Goal: Task Accomplishment & Management: Use online tool/utility

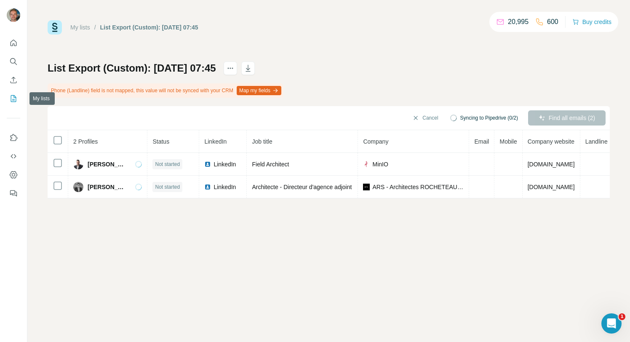
click at [15, 95] on icon "My lists" at bounding box center [13, 98] width 8 height 8
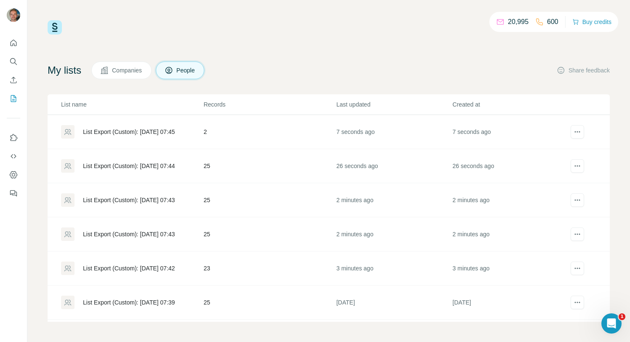
click at [182, 262] on div "List Export (Custom): [DATE] 07:42" at bounding box center [131, 267] width 141 height 13
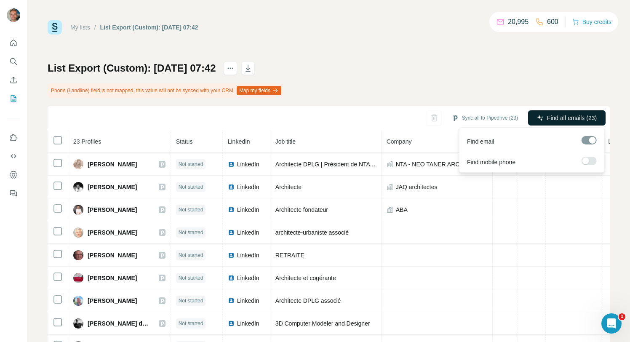
click at [558, 116] on span "Find all emails (23)" at bounding box center [572, 118] width 50 height 8
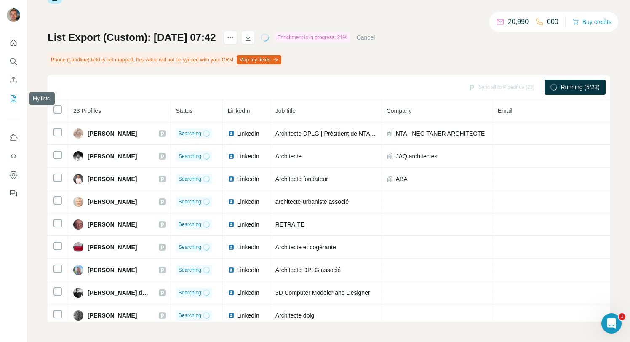
click at [18, 101] on button "My lists" at bounding box center [13, 98] width 13 height 15
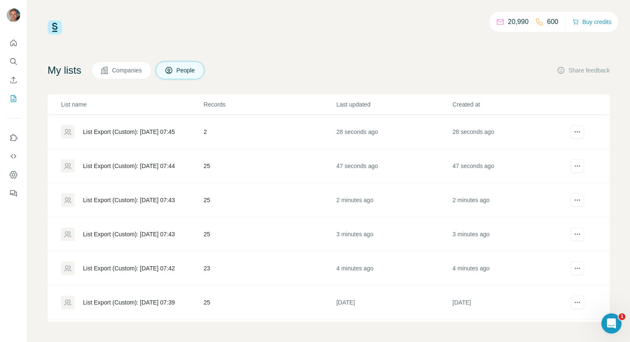
click at [231, 237] on td "25" at bounding box center [269, 234] width 133 height 34
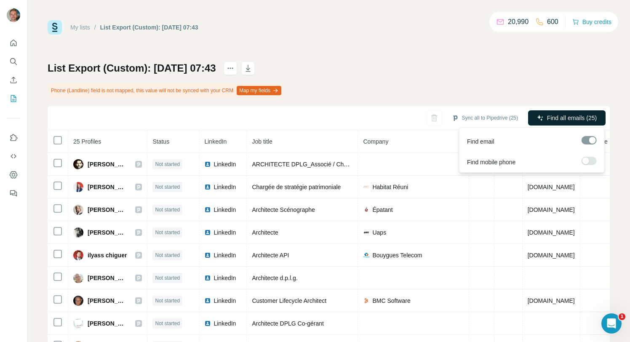
click at [567, 115] on span "Find all emails (25)" at bounding box center [572, 118] width 50 height 8
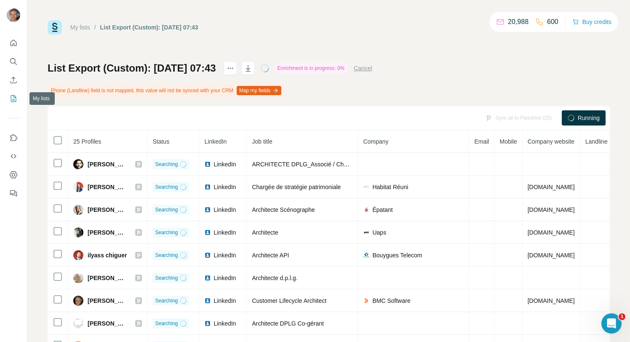
click at [13, 104] on button "My lists" at bounding box center [13, 98] width 13 height 15
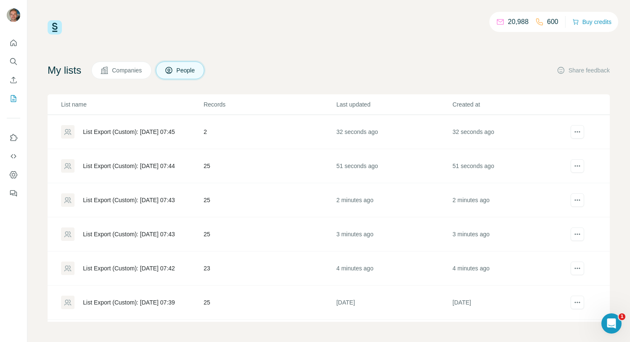
click at [305, 199] on td "25" at bounding box center [269, 200] width 133 height 34
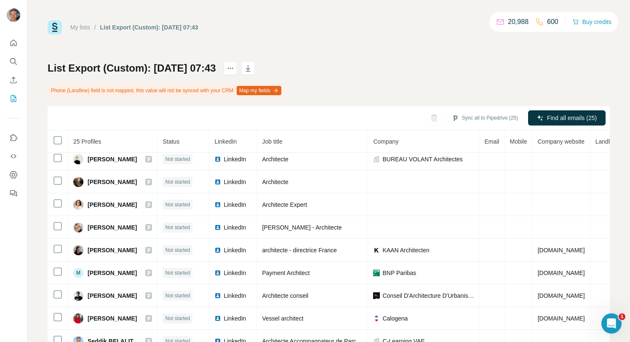
scroll to position [369, 0]
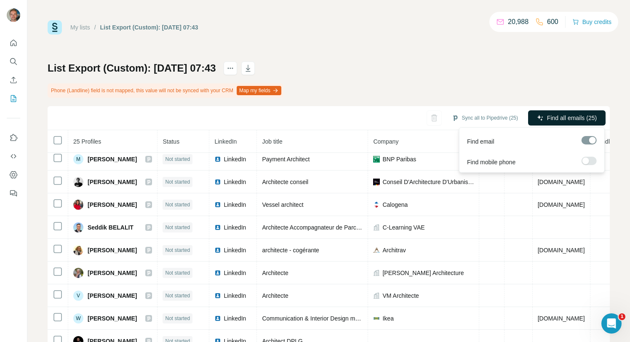
click at [580, 118] on span "Find all emails (25)" at bounding box center [572, 118] width 50 height 8
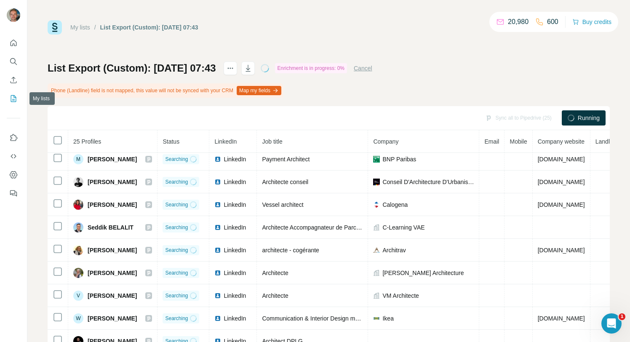
click at [5, 96] on div at bounding box center [13, 115] width 27 height 170
click at [13, 99] on icon "My lists" at bounding box center [13, 98] width 8 height 8
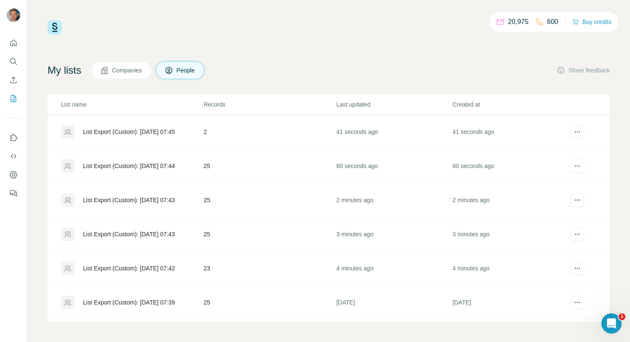
click at [195, 201] on div "List Export (Custom): [DATE] 07:43" at bounding box center [131, 199] width 141 height 13
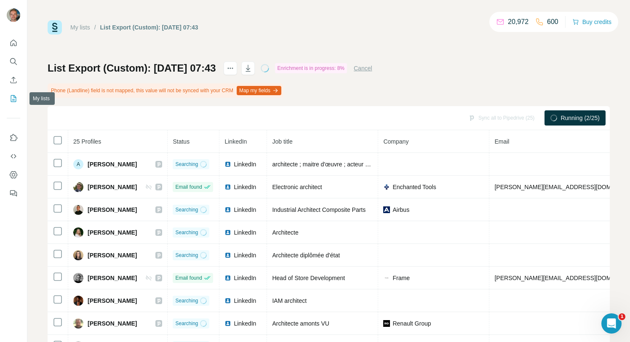
click at [9, 100] on icon "My lists" at bounding box center [13, 98] width 8 height 8
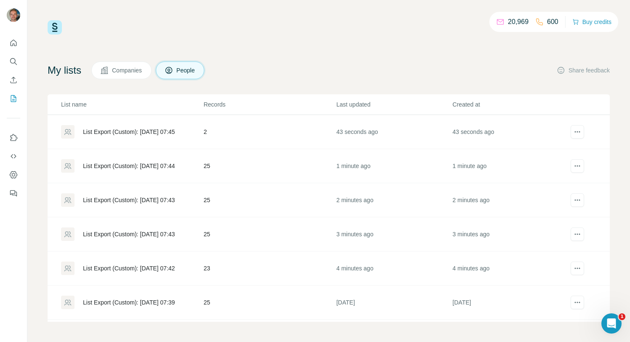
click at [146, 171] on div "List Export (Custom): [DATE] 07:44" at bounding box center [131, 165] width 141 height 13
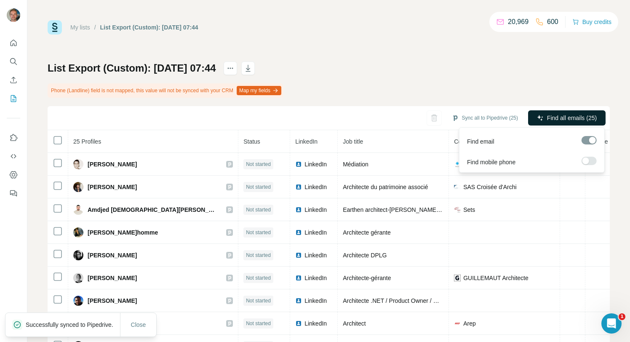
click at [548, 114] on span "Find all emails (25)" at bounding box center [572, 118] width 50 height 8
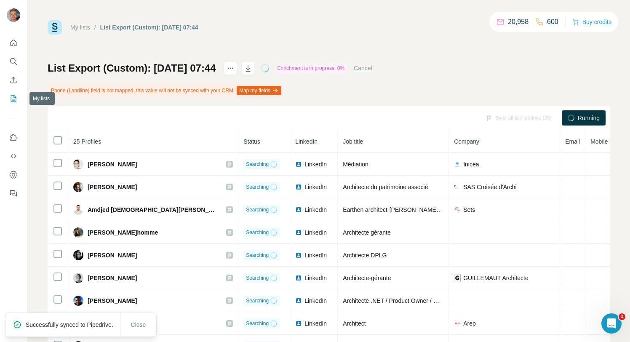
click at [15, 95] on icon "My lists" at bounding box center [13, 98] width 8 height 8
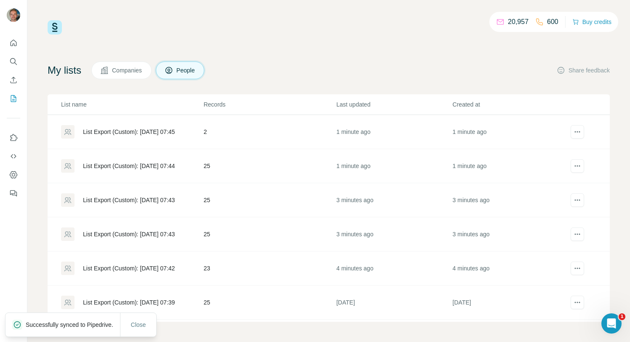
click at [162, 162] on div "List Export (Custom): [DATE] 07:44" at bounding box center [129, 166] width 92 height 8
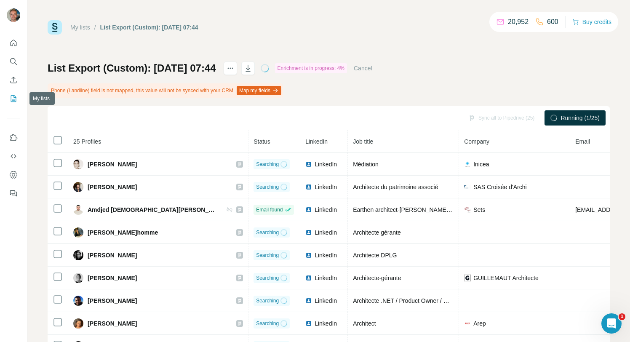
click at [12, 94] on button "My lists" at bounding box center [13, 98] width 13 height 15
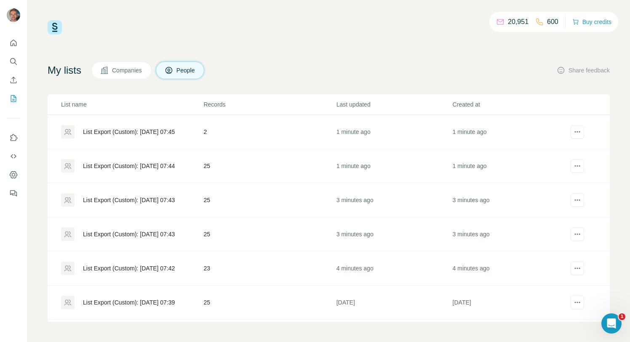
click at [141, 136] on div "List Export (Custom): [DATE] 07:45" at bounding box center [131, 131] width 141 height 13
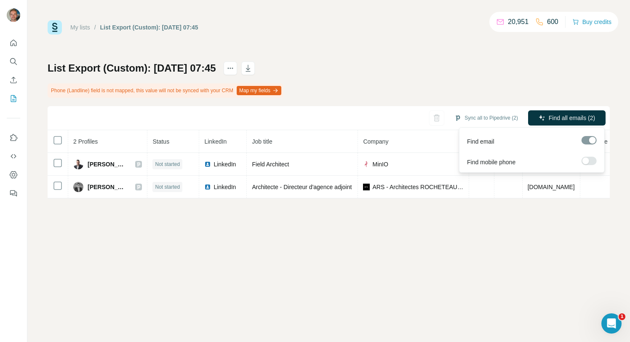
click at [571, 120] on span "Find all emails (2)" at bounding box center [571, 118] width 46 height 8
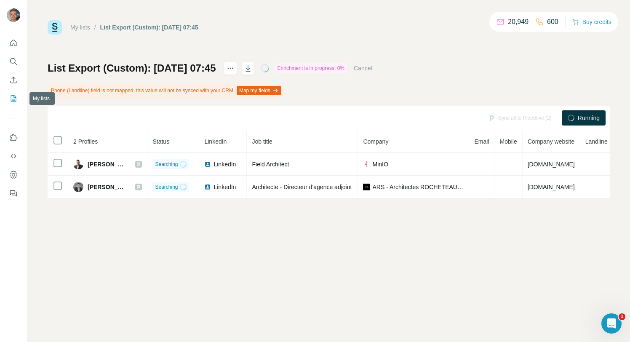
click at [11, 99] on icon "My lists" at bounding box center [13, 98] width 8 height 8
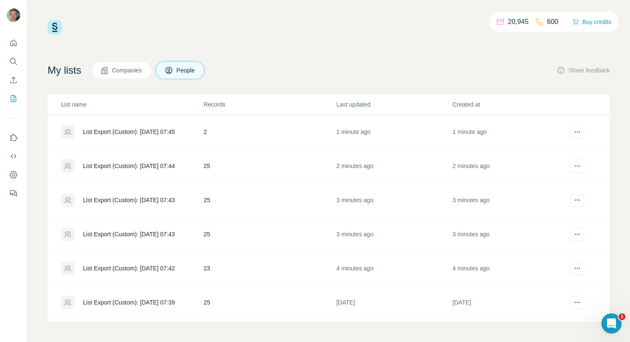
click at [219, 268] on td "23" at bounding box center [269, 268] width 133 height 34
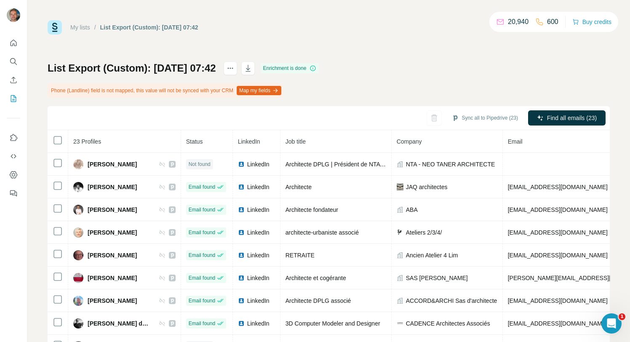
click at [485, 111] on div "Sync all to Pipedrive (23)" at bounding box center [485, 117] width 78 height 15
click at [453, 45] on div "My lists / List Export (Custom): [DATE] 07:42 20,940 600 Buy credits List Expor…" at bounding box center [329, 186] width 562 height 332
click at [477, 120] on button "Sync all to Pipedrive (23)" at bounding box center [485, 118] width 78 height 13
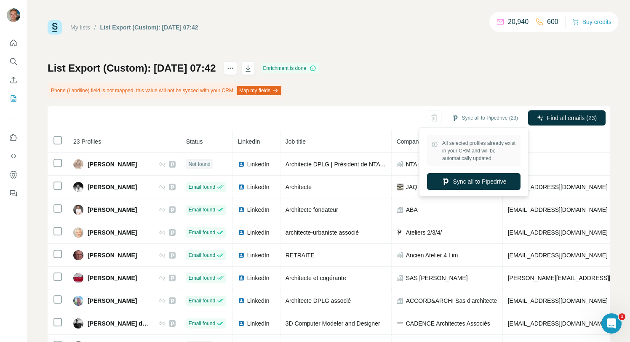
click at [452, 195] on div "All selected profiles already exist in your CRM and will be automatically updat…" at bounding box center [473, 161] width 109 height 69
click at [466, 185] on button "Sync all to Pipedrive" at bounding box center [473, 181] width 93 height 17
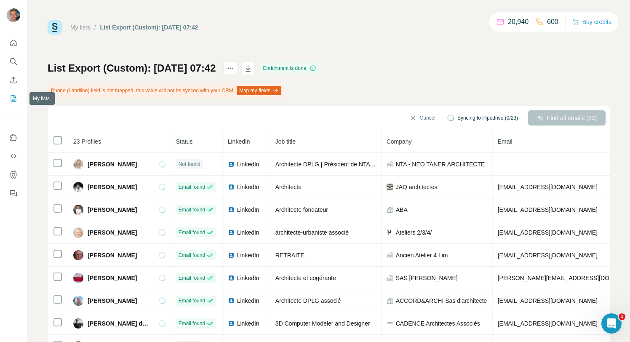
click at [17, 100] on icon "My lists" at bounding box center [13, 98] width 8 height 8
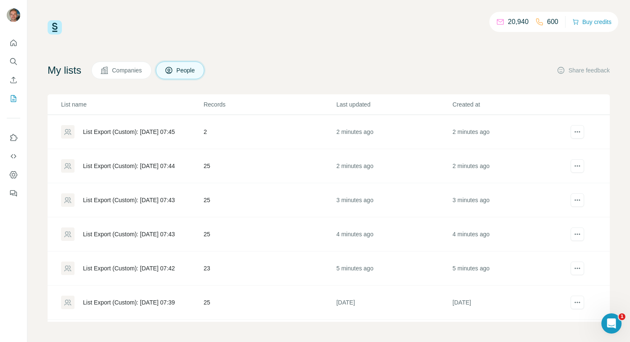
click at [213, 237] on td "25" at bounding box center [269, 234] width 133 height 34
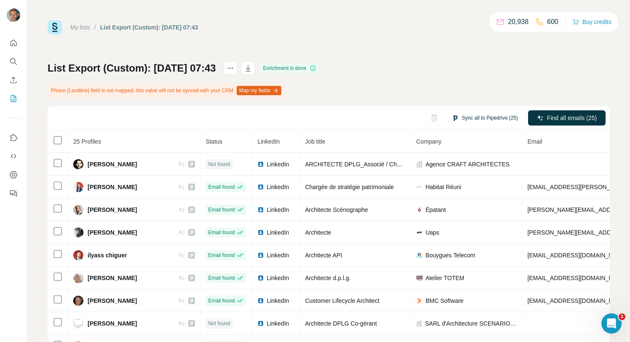
click at [489, 116] on button "Sync all to Pipedrive (25)" at bounding box center [485, 118] width 78 height 13
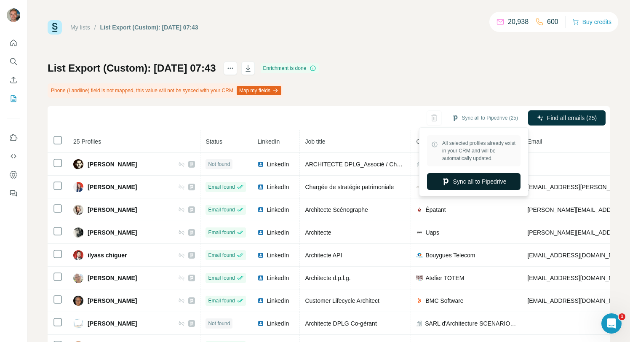
click at [467, 177] on button "Sync all to Pipedrive" at bounding box center [473, 181] width 93 height 17
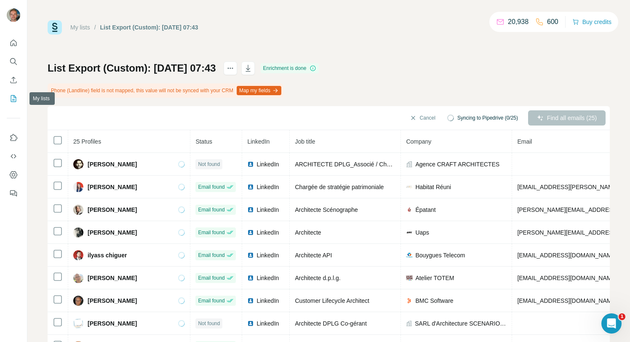
click at [12, 101] on icon "My lists" at bounding box center [13, 98] width 5 height 7
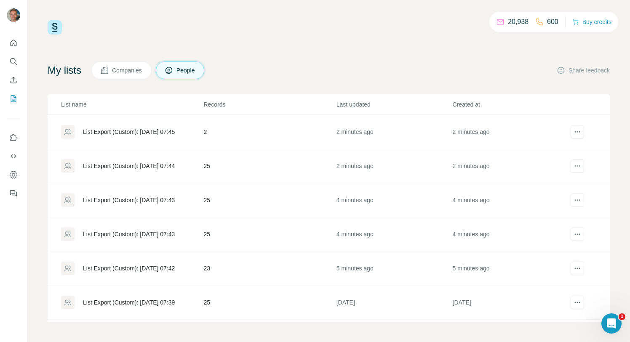
click at [249, 203] on td "25" at bounding box center [269, 200] width 133 height 34
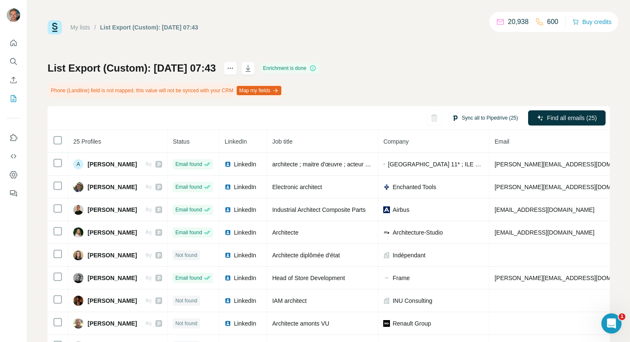
click at [468, 115] on button "Sync all to Pipedrive (25)" at bounding box center [485, 118] width 78 height 13
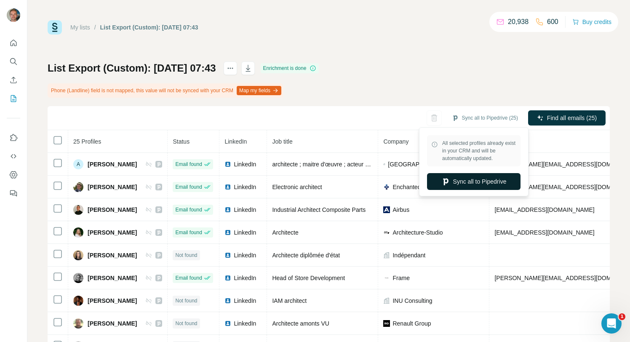
click at [451, 175] on button "Sync all to Pipedrive" at bounding box center [473, 181] width 93 height 17
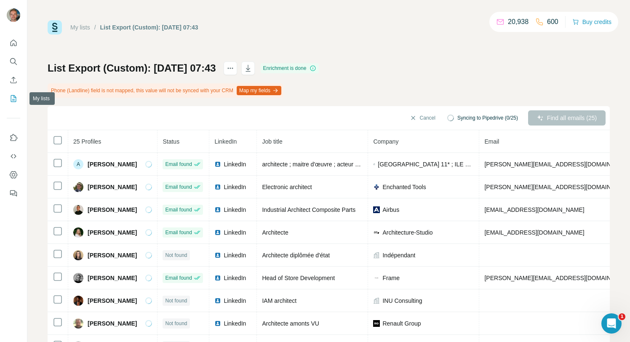
click at [15, 95] on icon "My lists" at bounding box center [13, 98] width 8 height 8
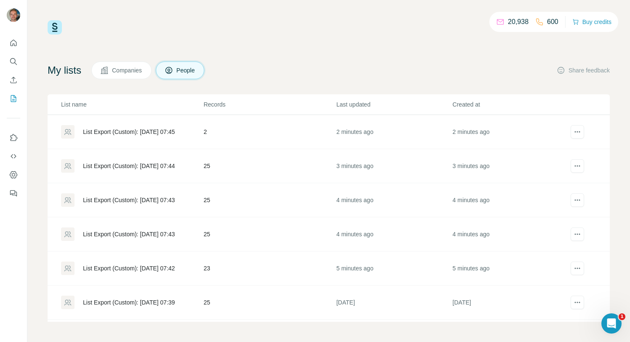
click at [189, 172] on div "List Export (Custom): [DATE] 07:44" at bounding box center [131, 165] width 141 height 13
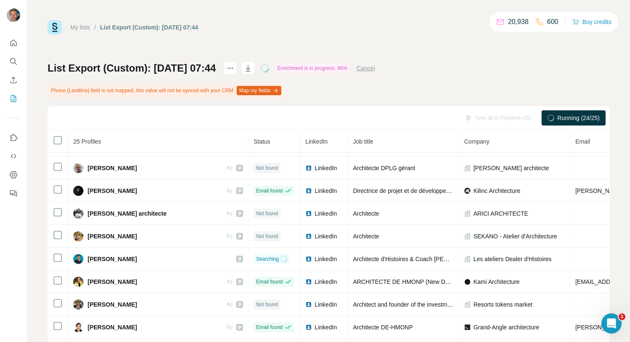
scroll to position [369, 0]
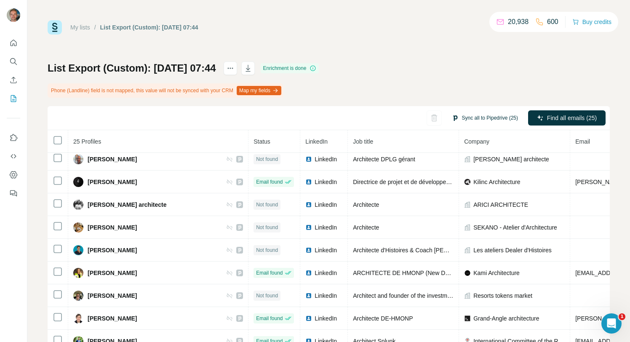
click at [472, 113] on button "Sync all to Pipedrive (25)" at bounding box center [485, 118] width 78 height 13
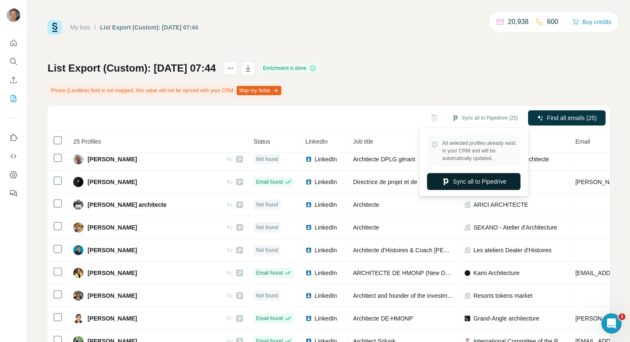
click at [472, 176] on button "Sync all to Pipedrive" at bounding box center [473, 181] width 93 height 17
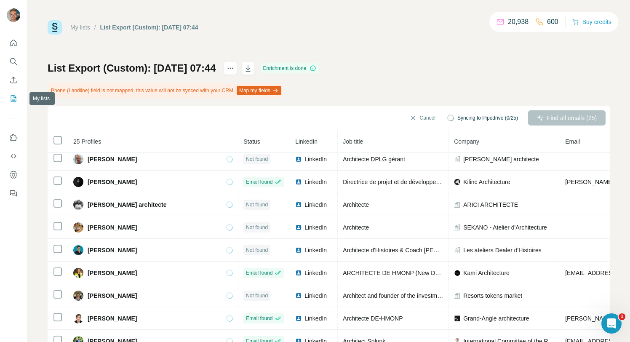
click at [11, 103] on button "My lists" at bounding box center [13, 98] width 13 height 15
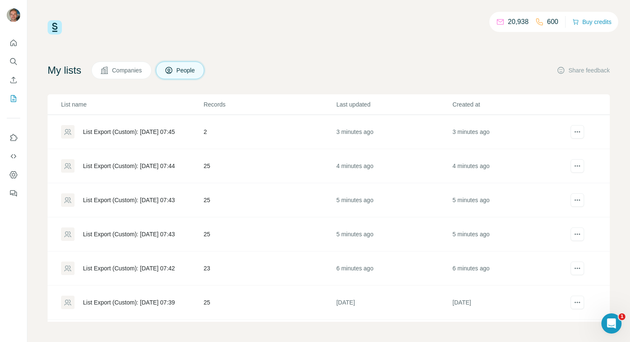
click at [153, 132] on div "List Export (Custom): [DATE] 07:45" at bounding box center [129, 132] width 92 height 8
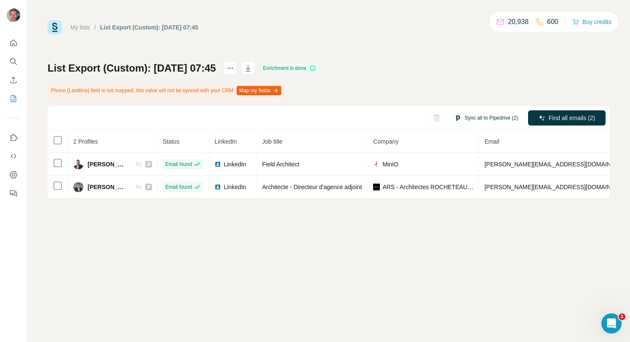
click at [478, 115] on button "Sync all to Pipedrive (2)" at bounding box center [485, 118] width 75 height 13
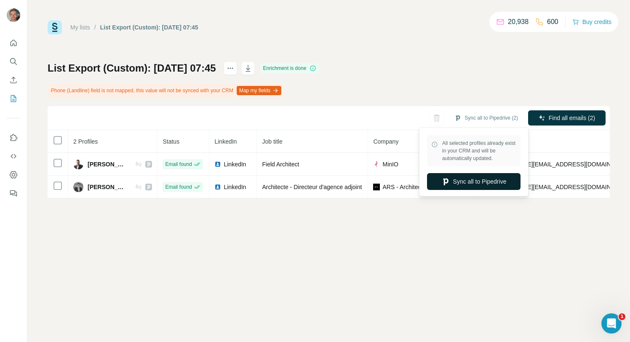
click at [487, 186] on button "Sync all to Pipedrive" at bounding box center [473, 181] width 93 height 17
